Goal: Navigation & Orientation: Find specific page/section

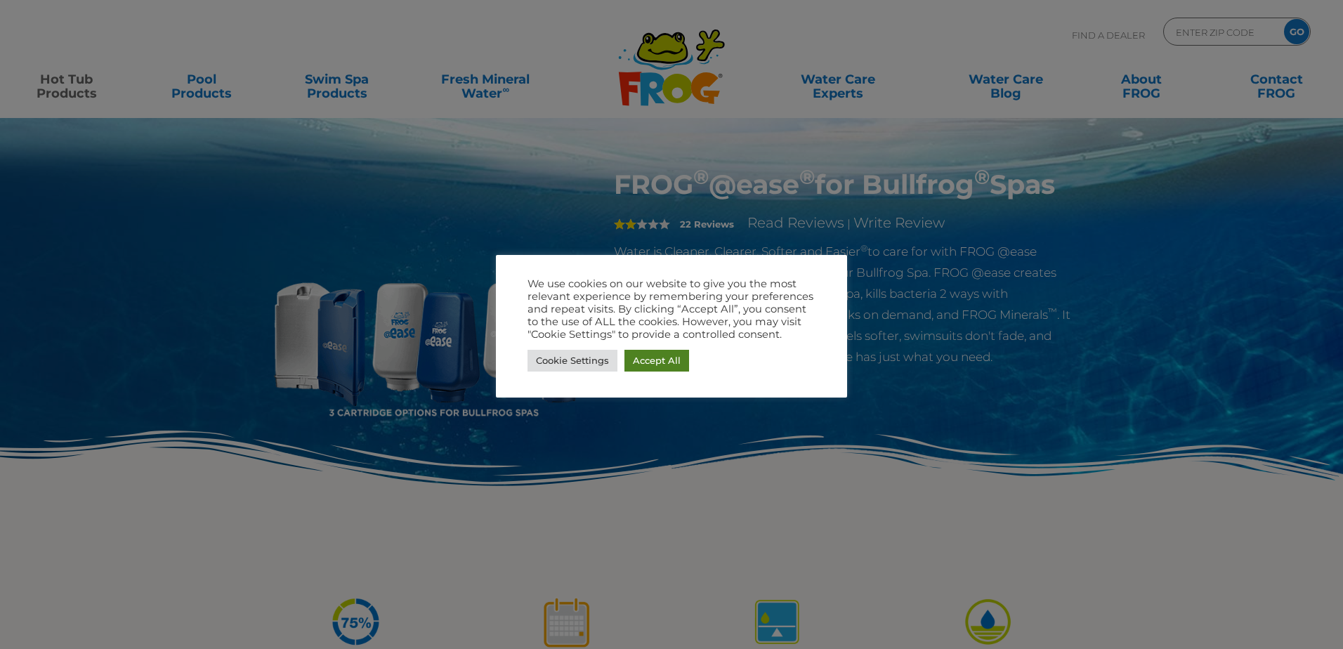
click at [666, 358] on link "Accept All" at bounding box center [656, 361] width 65 height 22
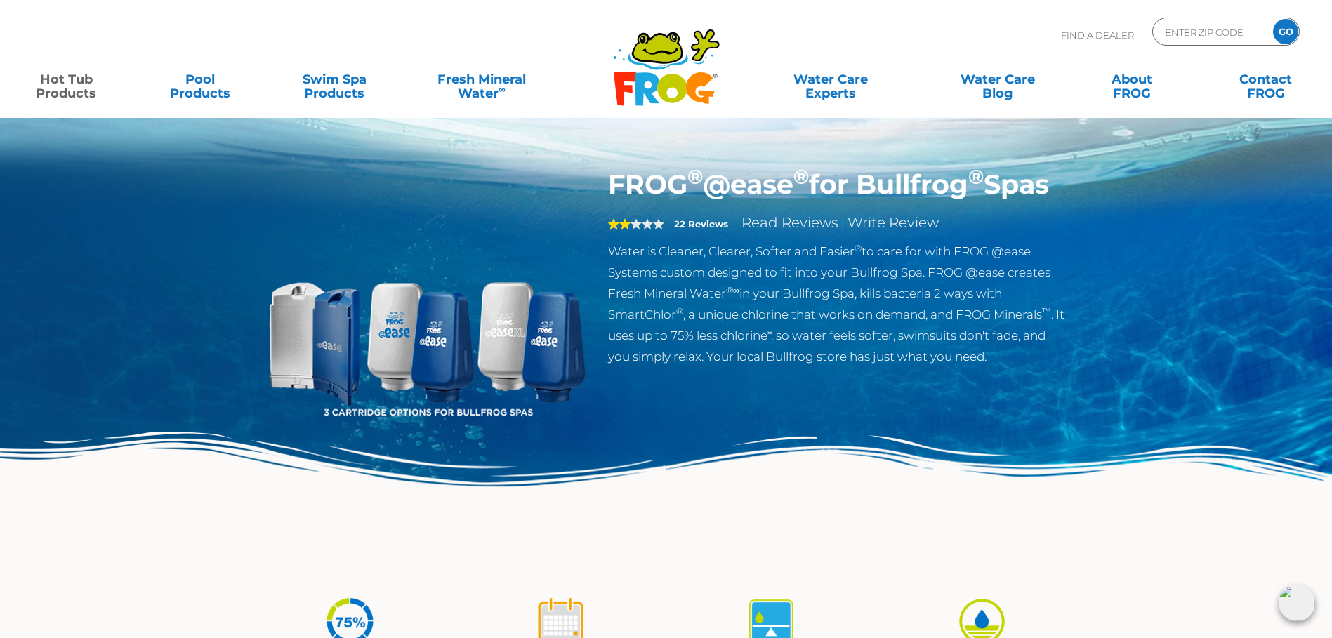
click at [57, 83] on link "Hot Tub Products" at bounding box center [66, 79] width 105 height 28
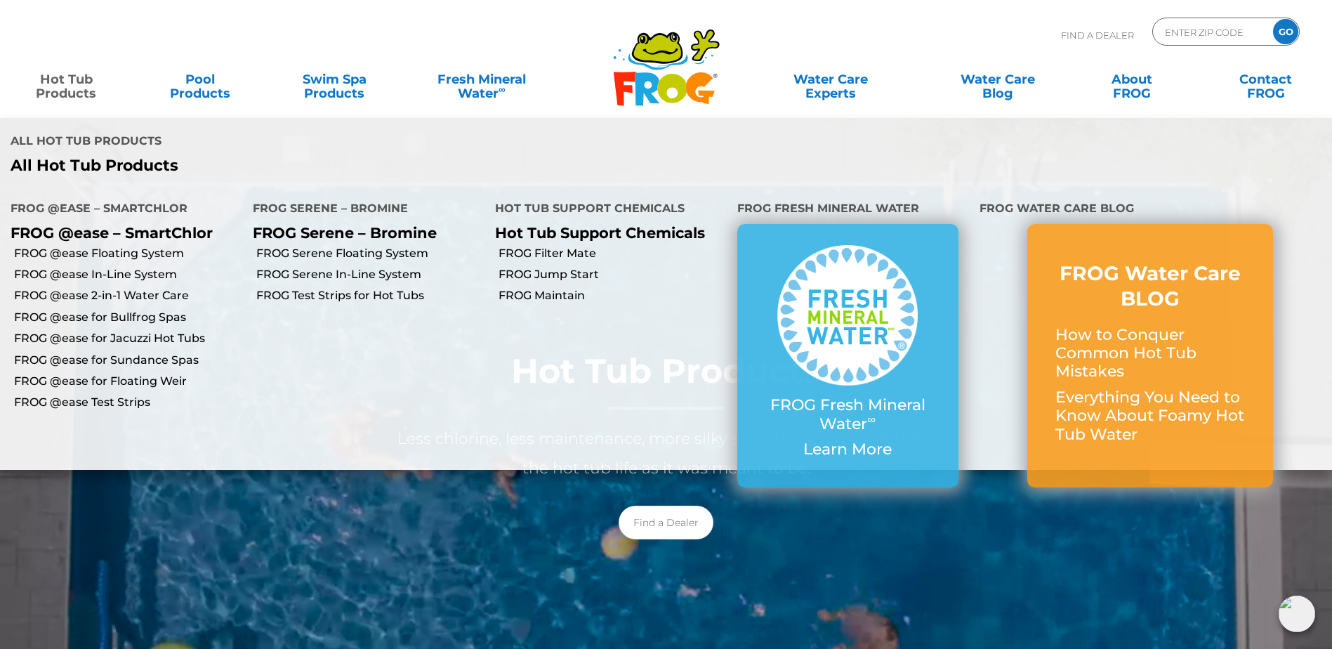
click at [69, 83] on link "Hot Tub Products" at bounding box center [66, 79] width 105 height 28
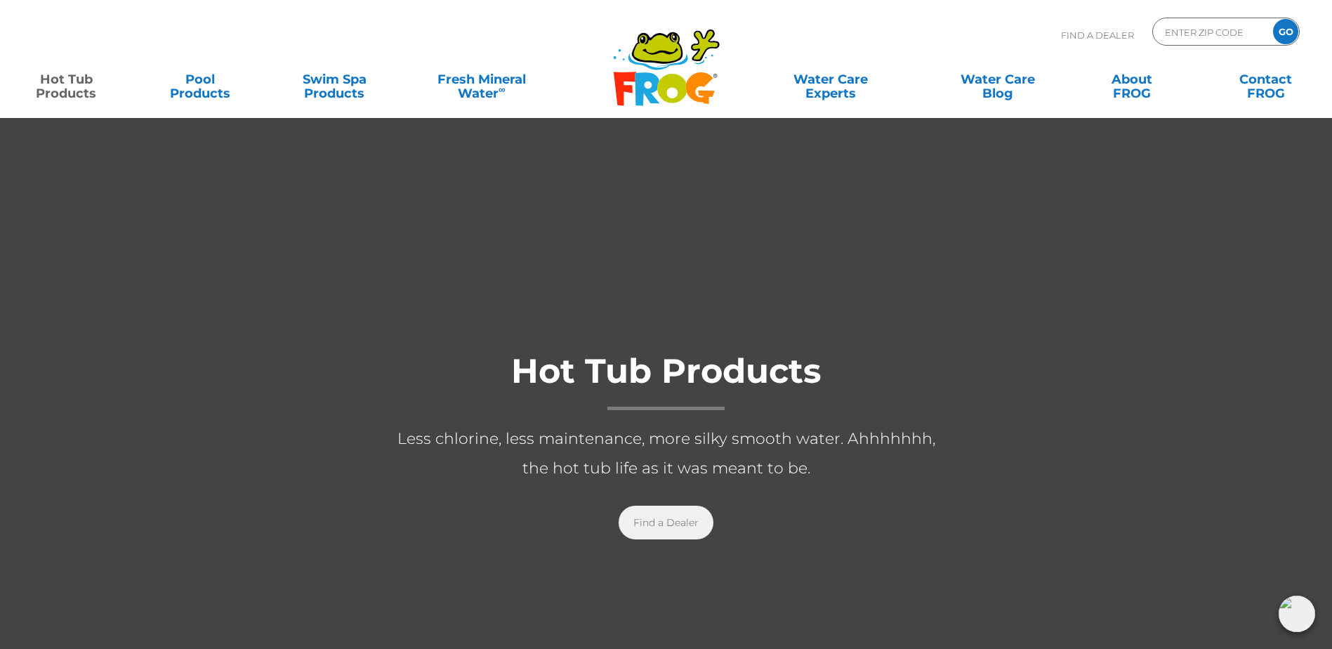
click at [647, 519] on link "Find a Dealer" at bounding box center [666, 523] width 95 height 34
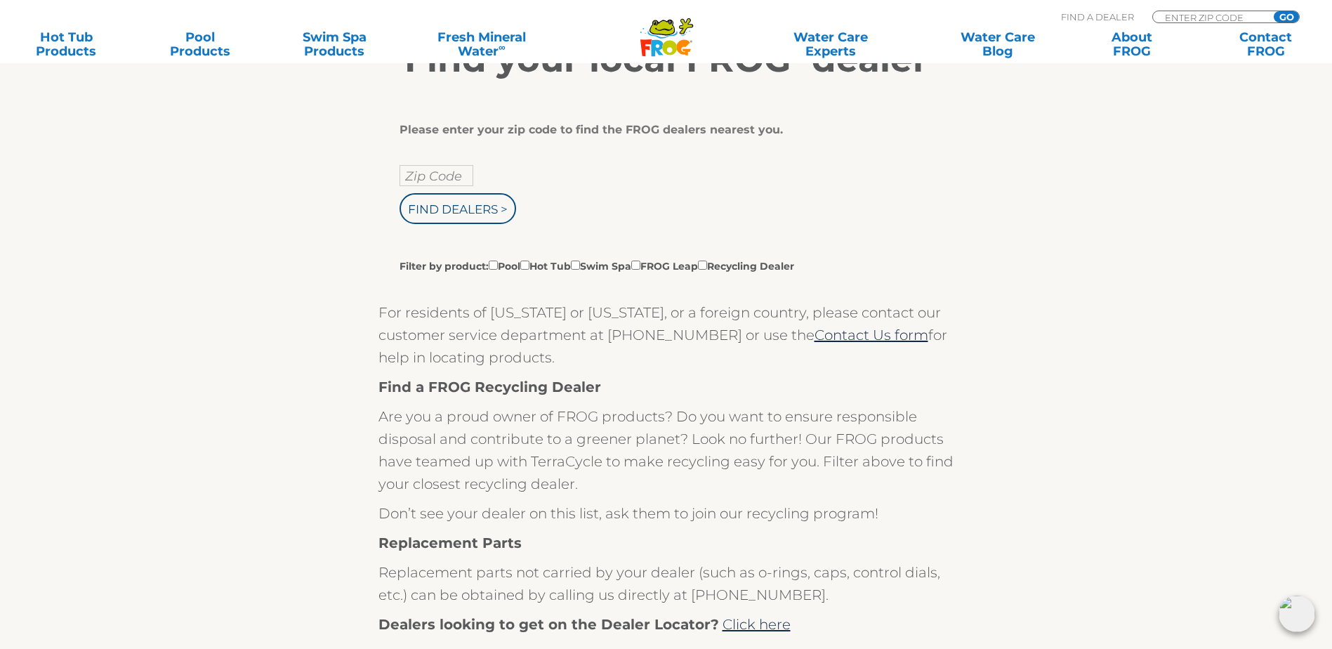
scroll to position [281, 0]
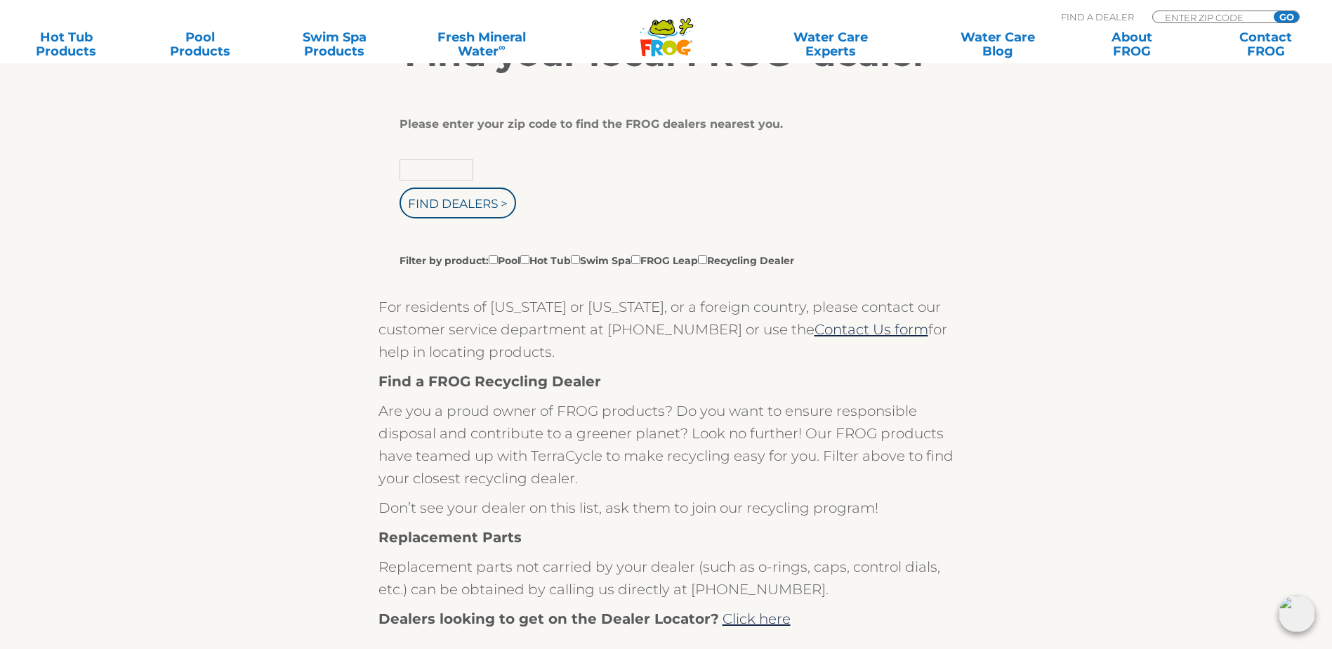
click at [425, 180] on input "text" at bounding box center [437, 169] width 74 height 21
type input "27278"
click at [421, 209] on input "Find Dealers >" at bounding box center [458, 202] width 117 height 31
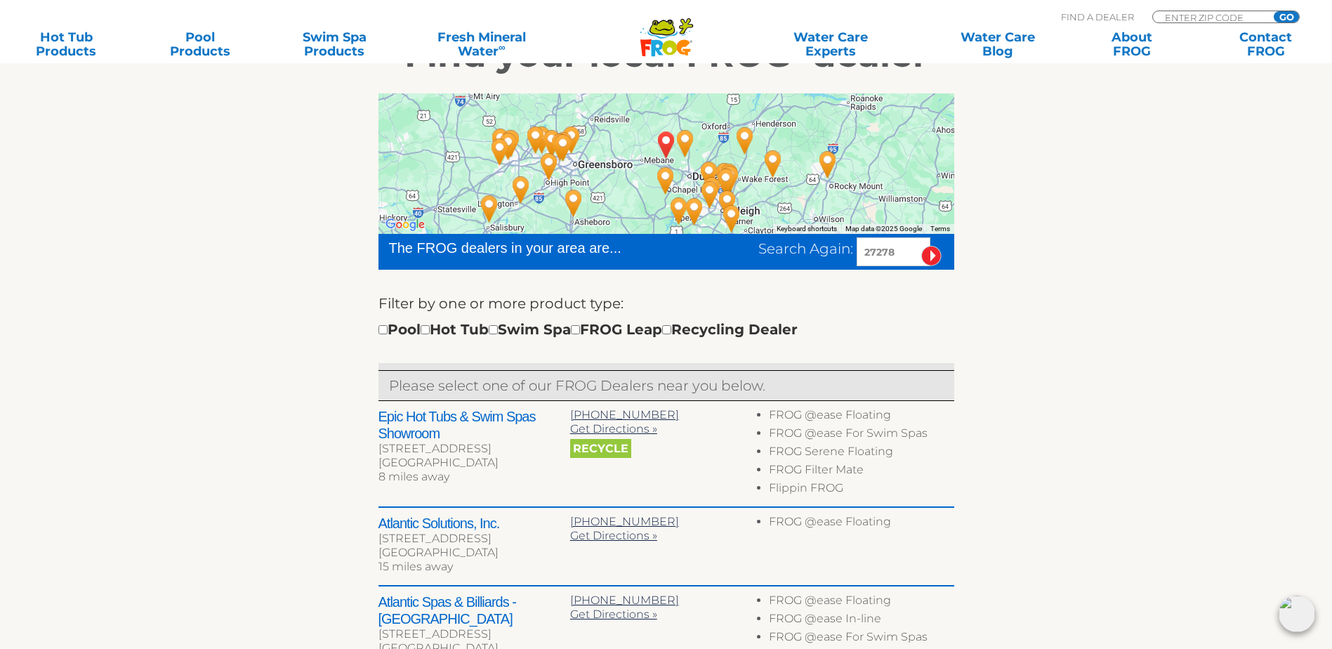
scroll to position [281, 0]
click at [430, 334] on input "checkbox" at bounding box center [425, 328] width 9 height 9
checkbox input "true"
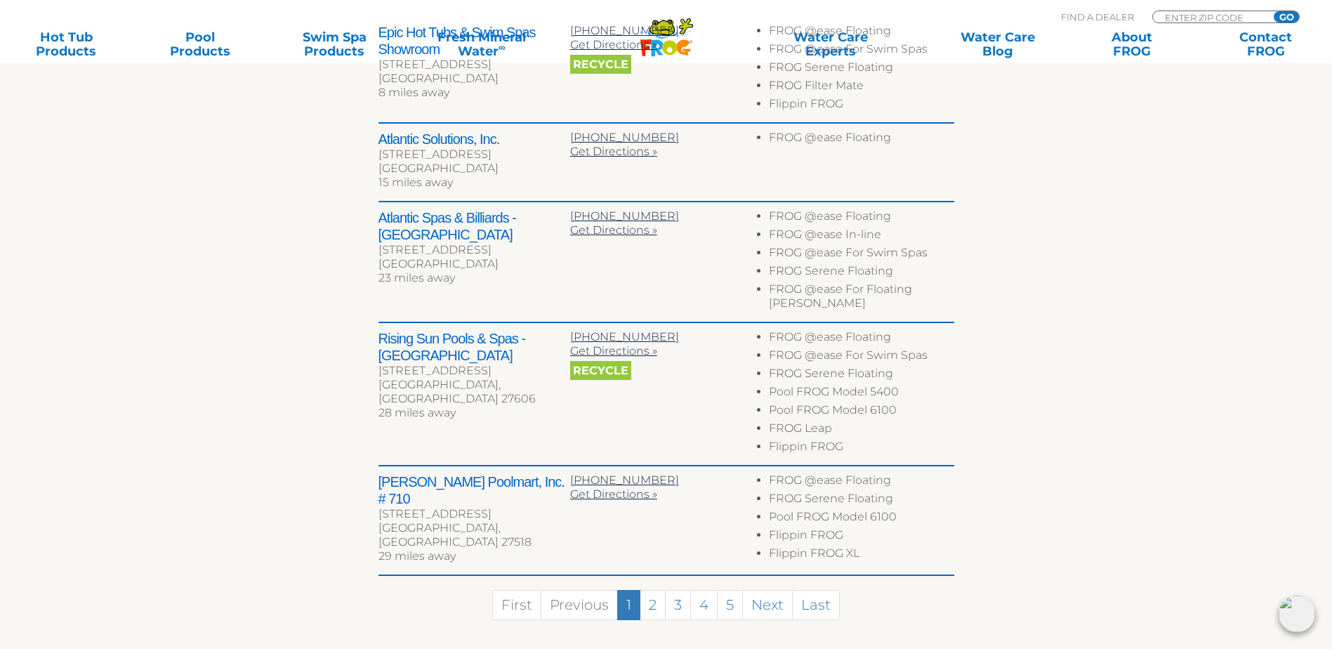
scroll to position [772, 0]
